Goal: Information Seeking & Learning: Find contact information

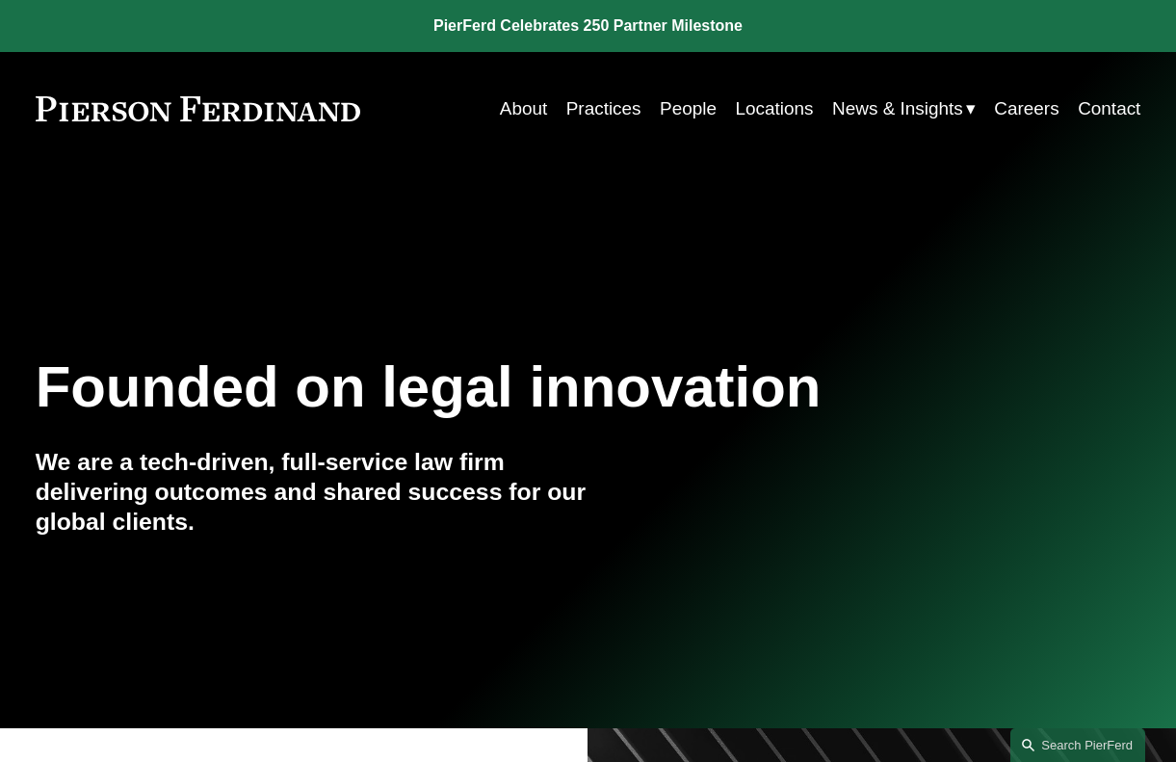
click at [1106, 100] on link "Contact" at bounding box center [1109, 109] width 63 height 37
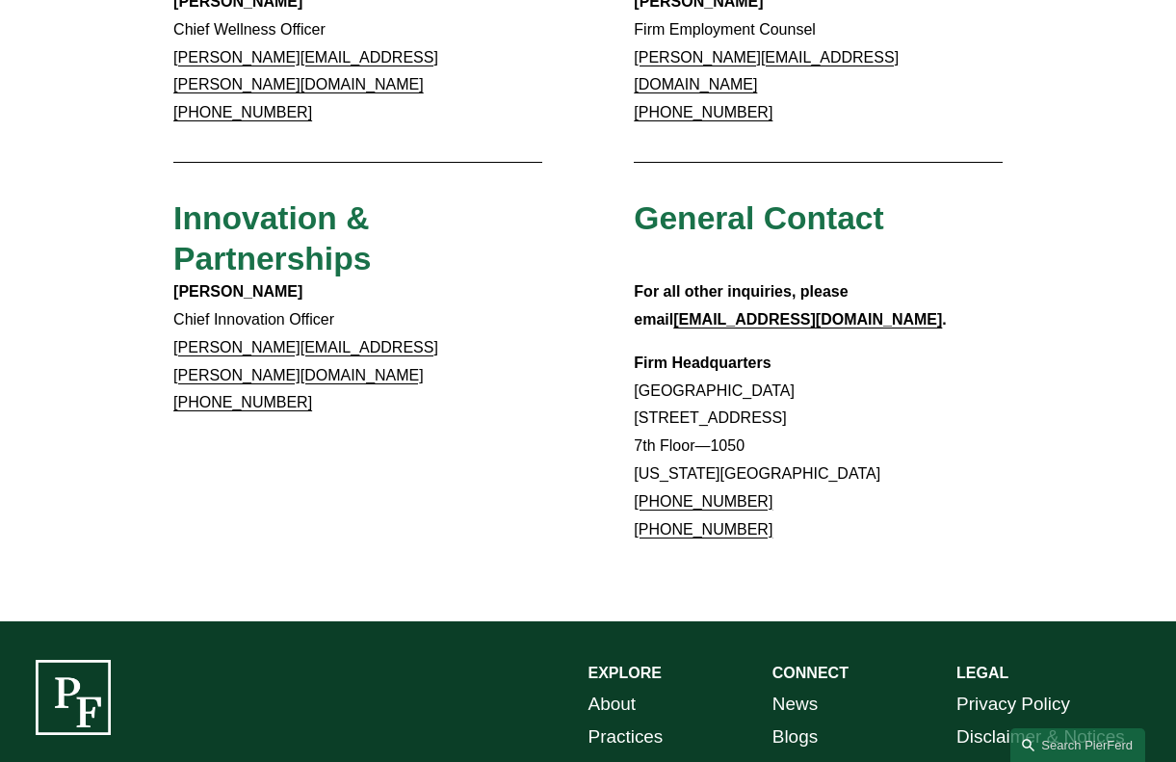
scroll to position [1542, 0]
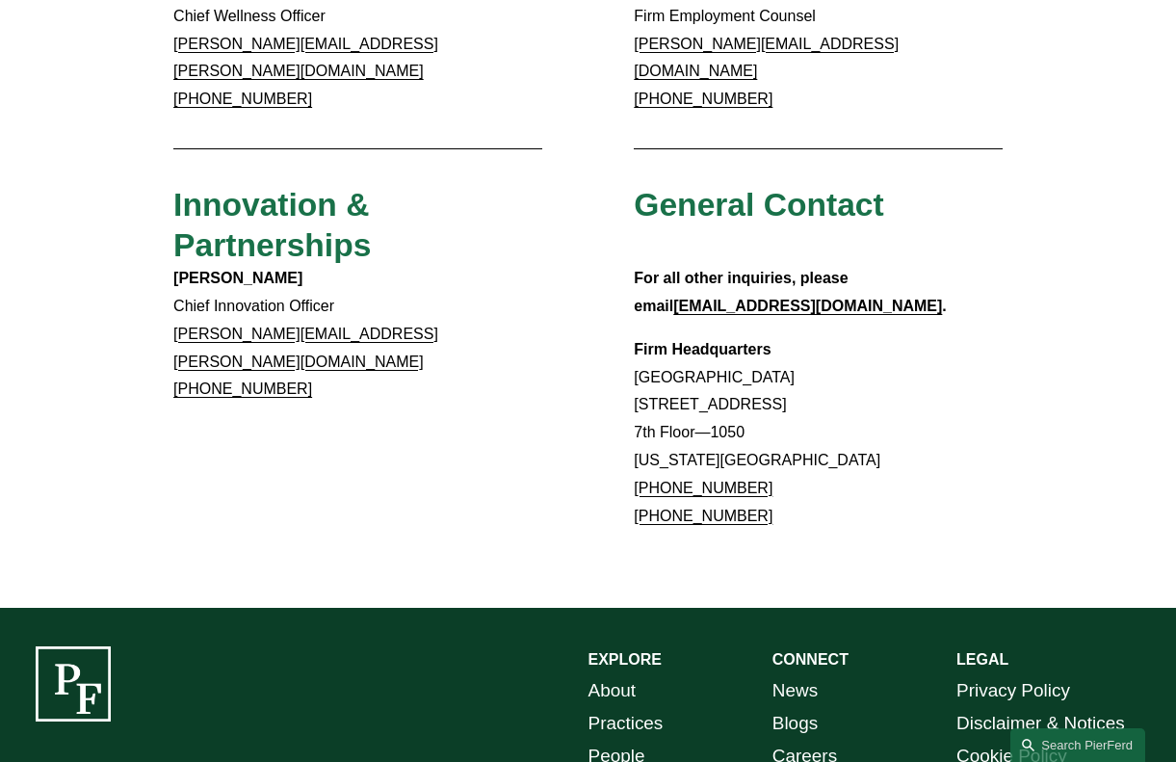
drag, startPoint x: 783, startPoint y: 369, endPoint x: 1162, endPoint y: 145, distance: 439.7
click at [671, 373] on p "Firm Headquarters Rockefeller Center 1270 Avenue of the Americas 7th Floor—1050…" at bounding box center [818, 433] width 369 height 195
copy link "7.914.2279"
drag, startPoint x: 627, startPoint y: 371, endPoint x: 766, endPoint y: 369, distance: 138.7
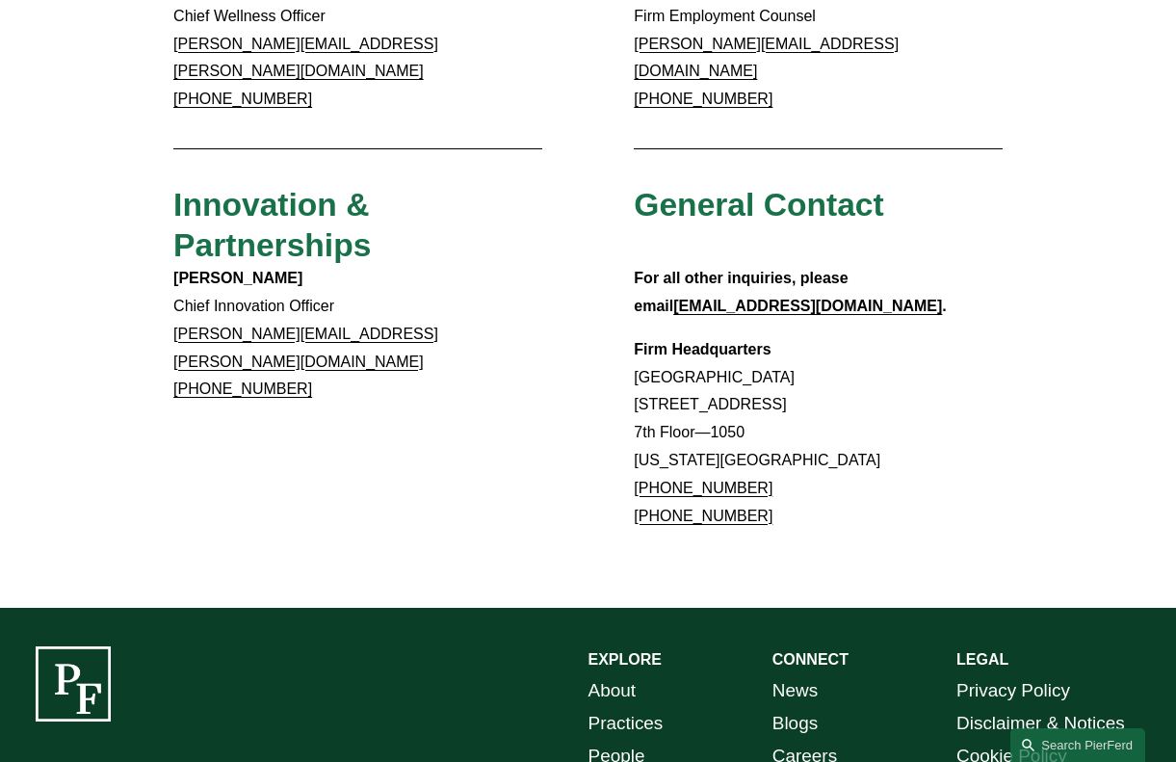
copy link "+1.917.914.2279"
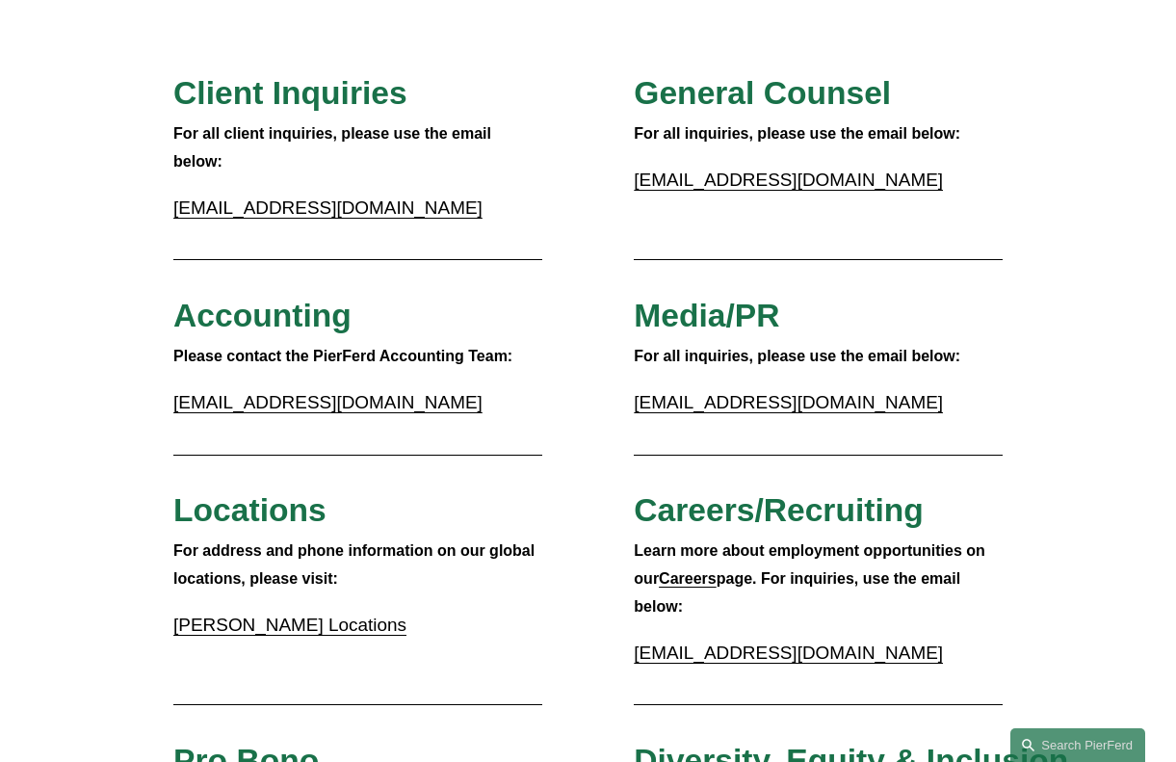
scroll to position [0, 0]
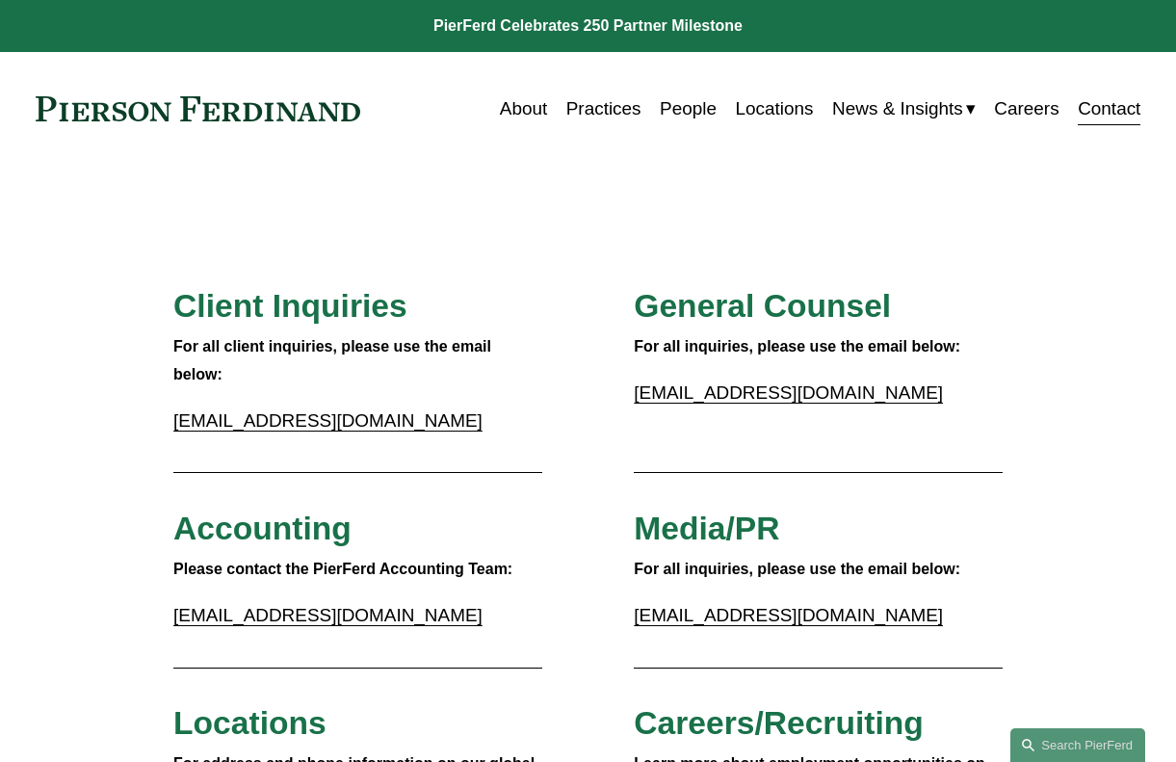
click at [667, 111] on link "People" at bounding box center [688, 109] width 57 height 37
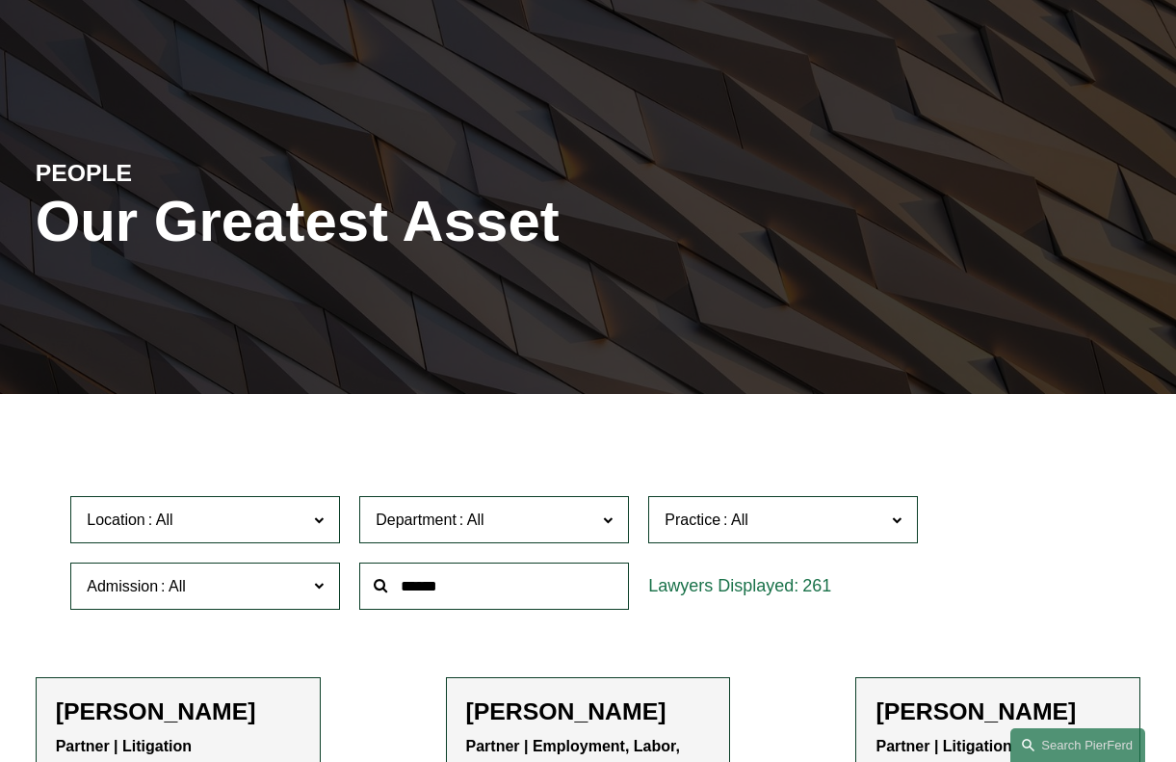
scroll to position [289, 0]
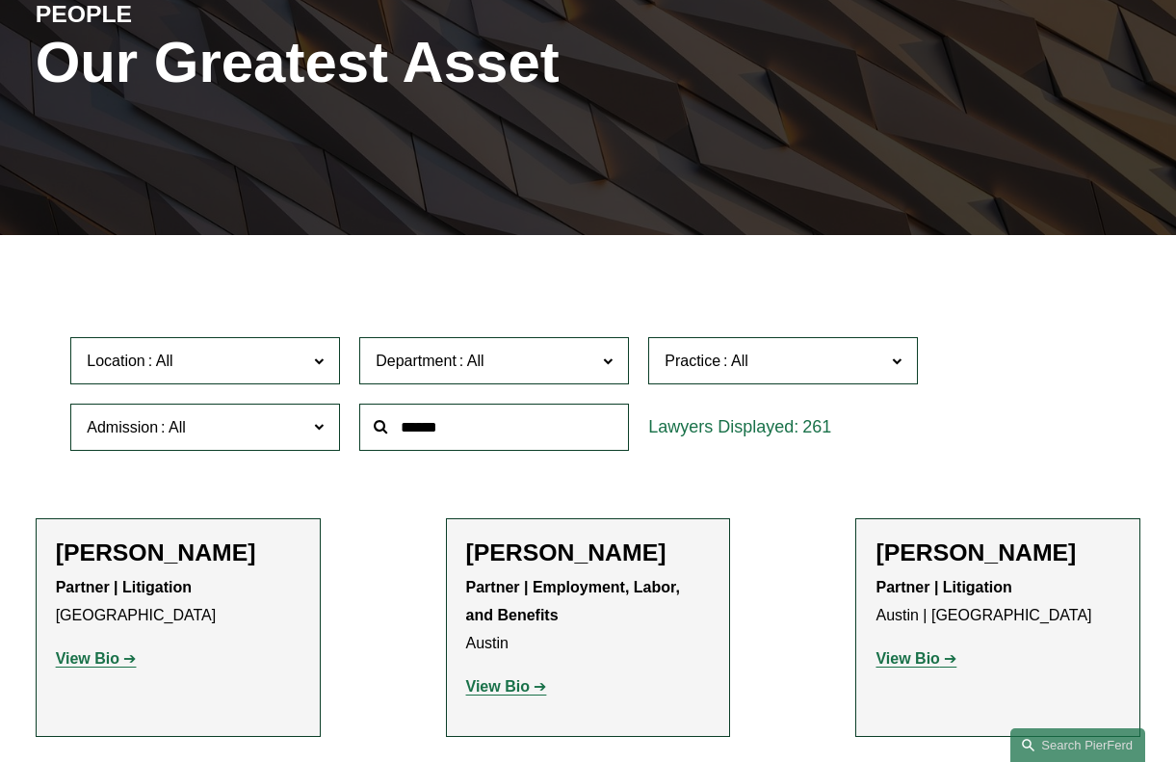
click at [478, 353] on span at bounding box center [472, 361] width 31 height 16
click at [0, 0] on link "Employment, Labor, and Benefits" at bounding box center [0, 0] width 0 height 0
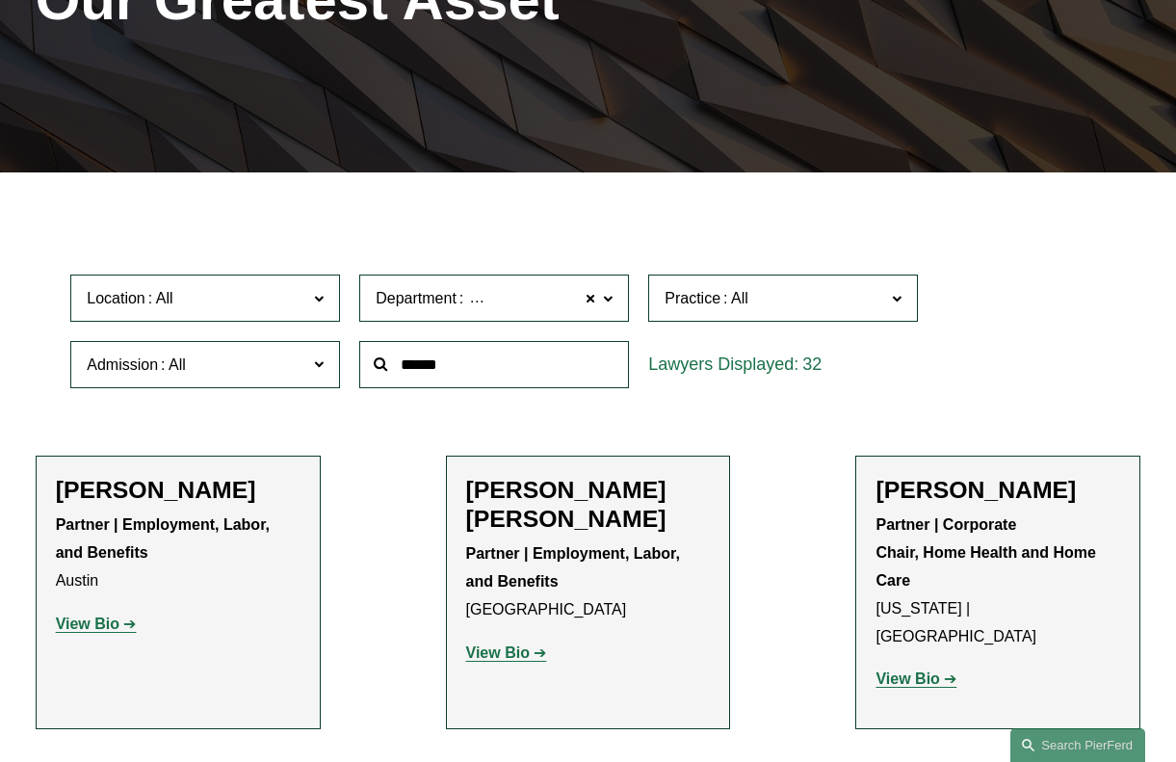
scroll to position [385, 0]
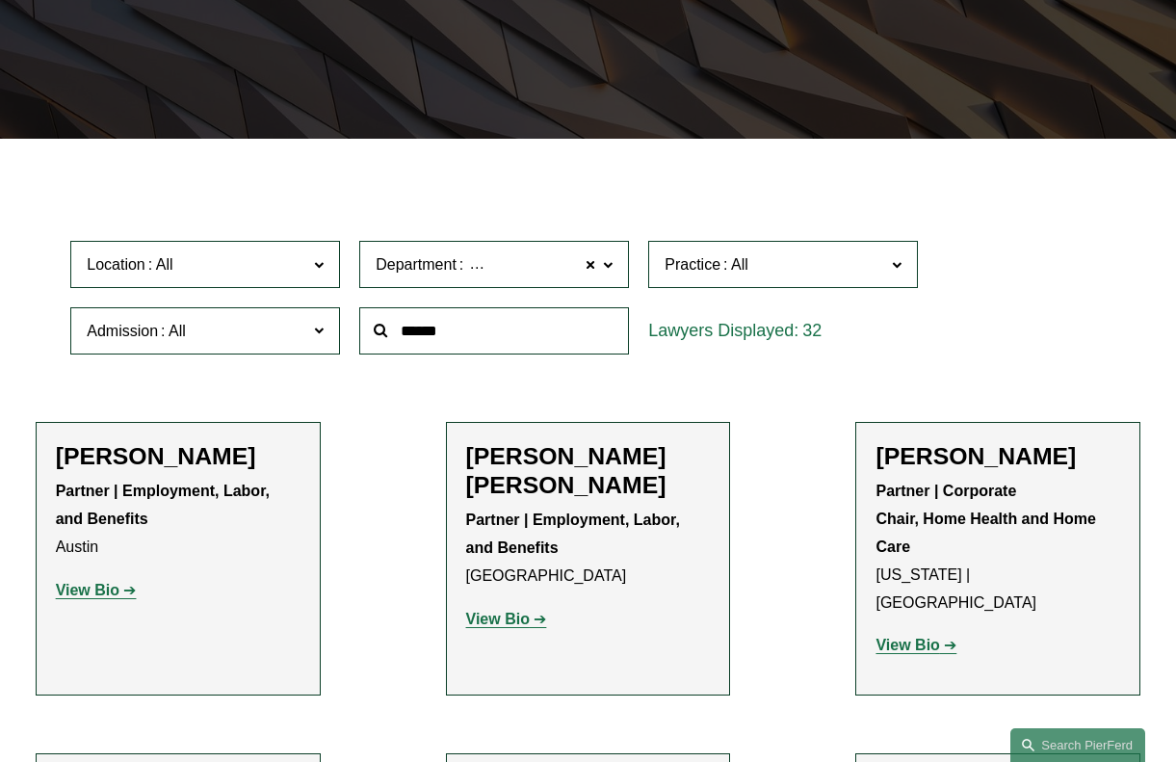
click at [307, 251] on span "Location" at bounding box center [197, 264] width 221 height 26
click at [0, 0] on link "[US_STATE]" at bounding box center [0, 0] width 0 height 0
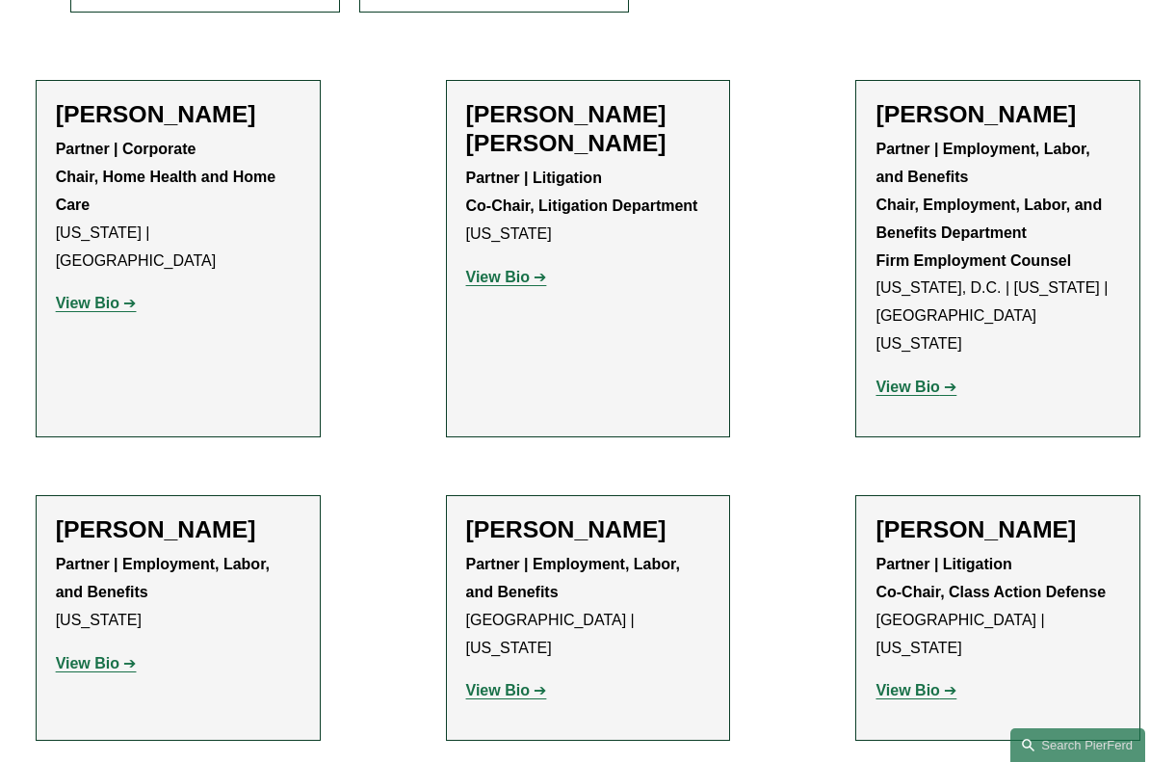
scroll to position [569, 0]
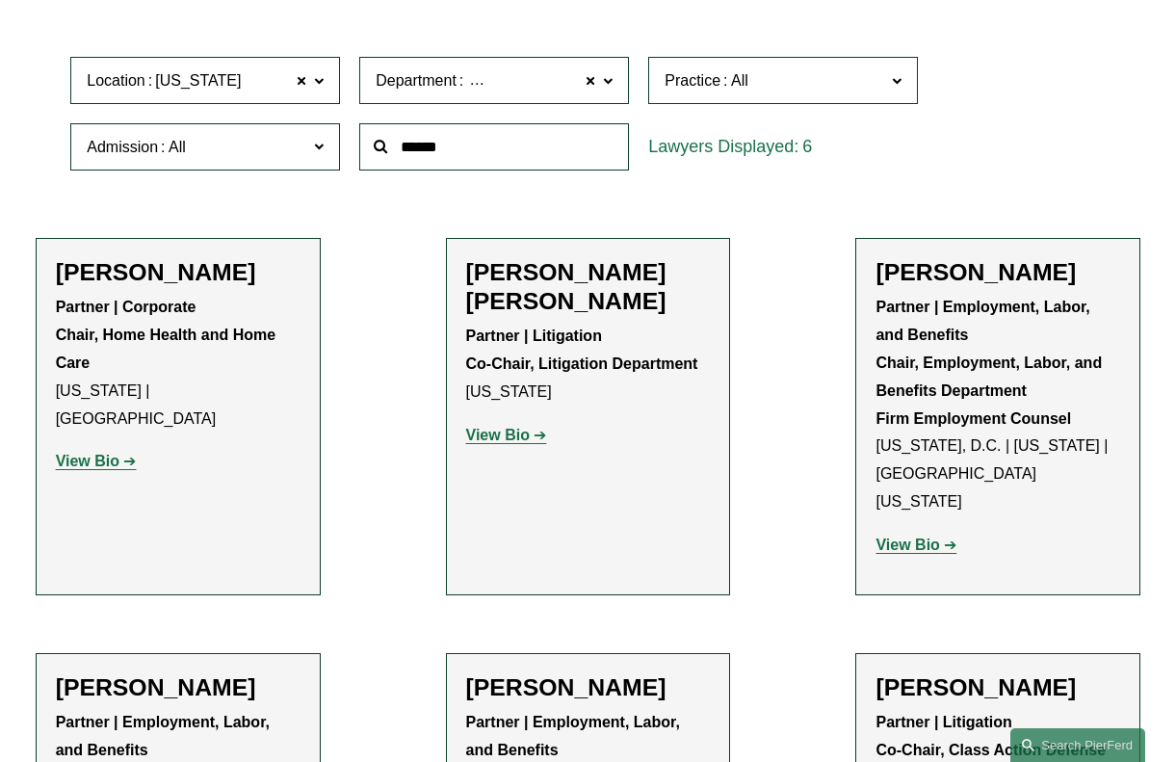
click at [205, 123] on label "Admission" at bounding box center [205, 146] width 270 height 47
click at [0, 0] on link "[US_STATE]" at bounding box center [0, 0] width 0 height 0
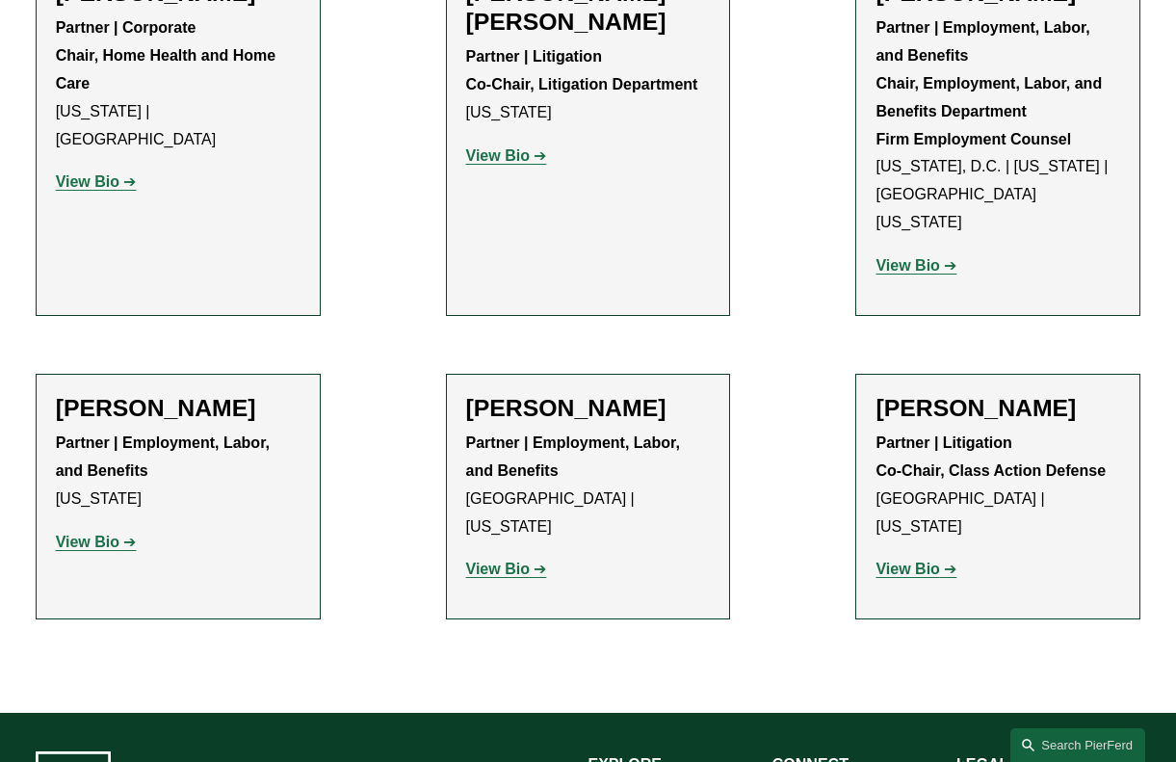
scroll to position [762, 0]
